Goal: Information Seeking & Learning: Check status

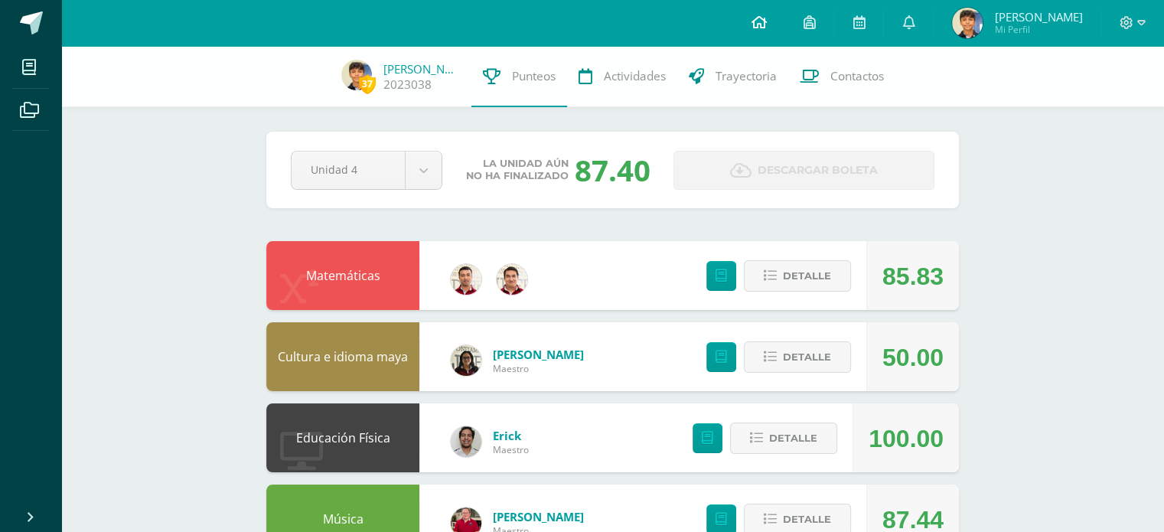
click at [766, 21] on icon at bounding box center [757, 22] width 15 height 14
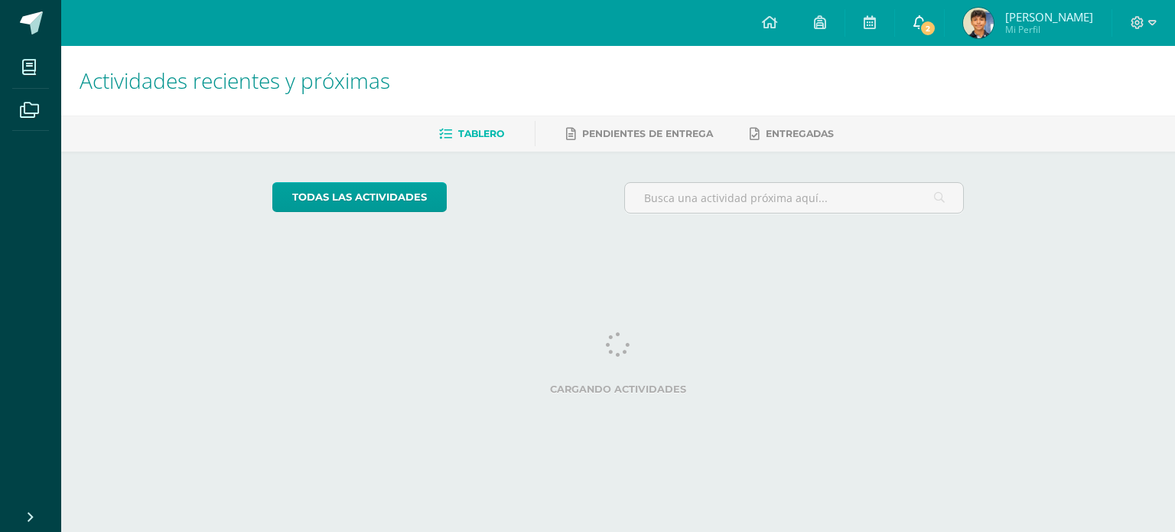
click at [936, 28] on span "2" at bounding box center [928, 28] width 17 height 17
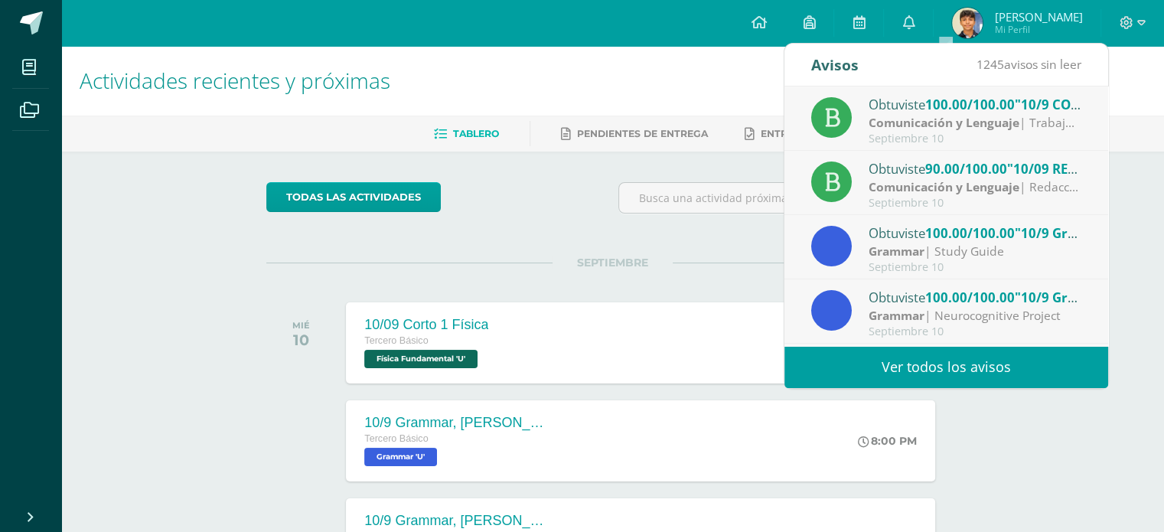
click at [1118, 220] on div "Actividades recientes y próximas Tablero Pendientes de entrega Entregadas todas…" at bounding box center [612, 507] width 1102 height 923
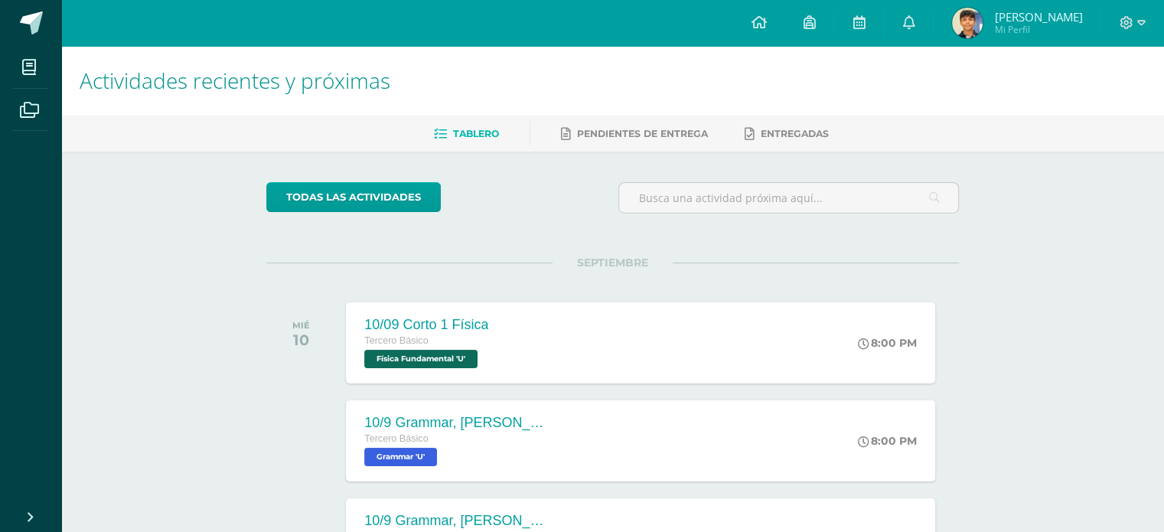
click at [1050, 28] on span "Mi Perfil" at bounding box center [1038, 29] width 88 height 13
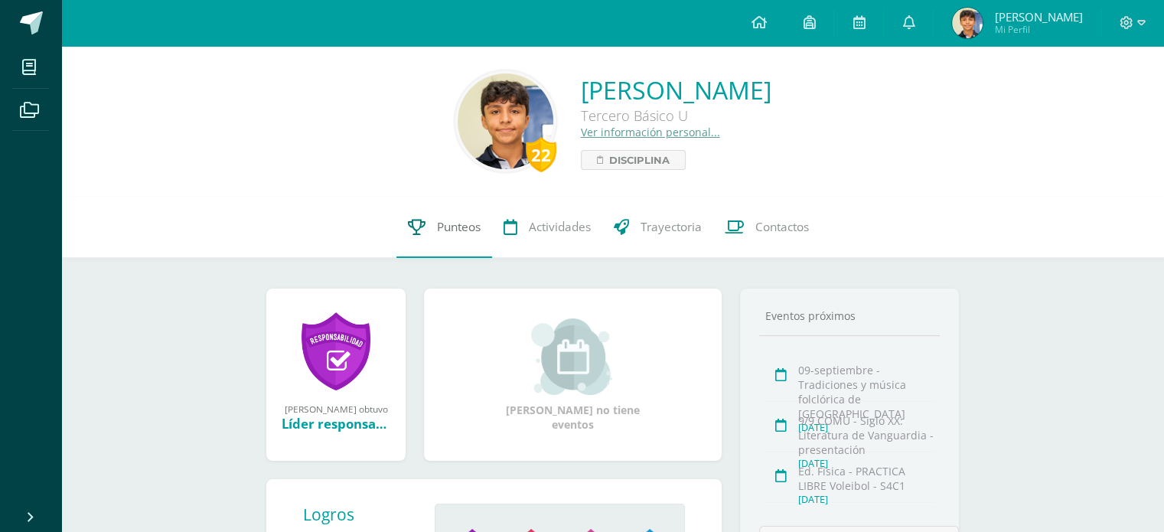
click at [425, 220] on link "Punteos" at bounding box center [444, 227] width 96 height 61
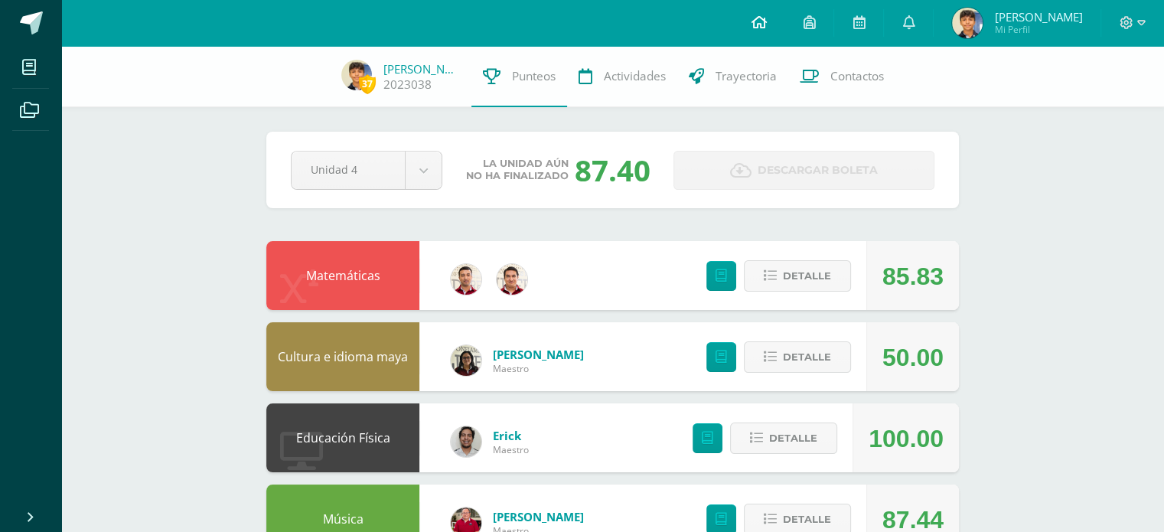
click at [766, 21] on icon at bounding box center [757, 22] width 15 height 14
